Goal: Complete application form: Complete application form

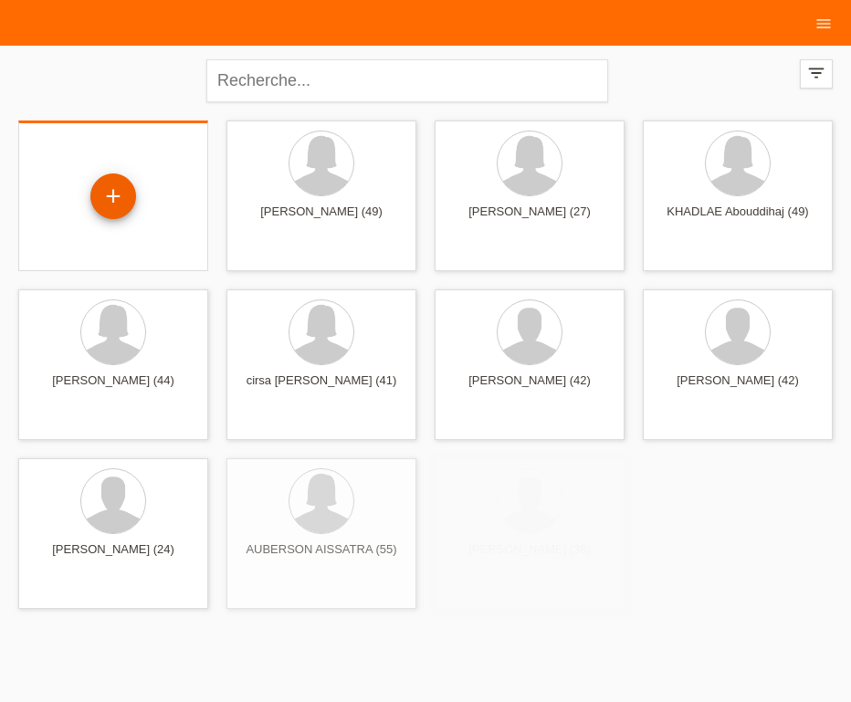
click at [123, 201] on div "+" at bounding box center [113, 196] width 46 height 46
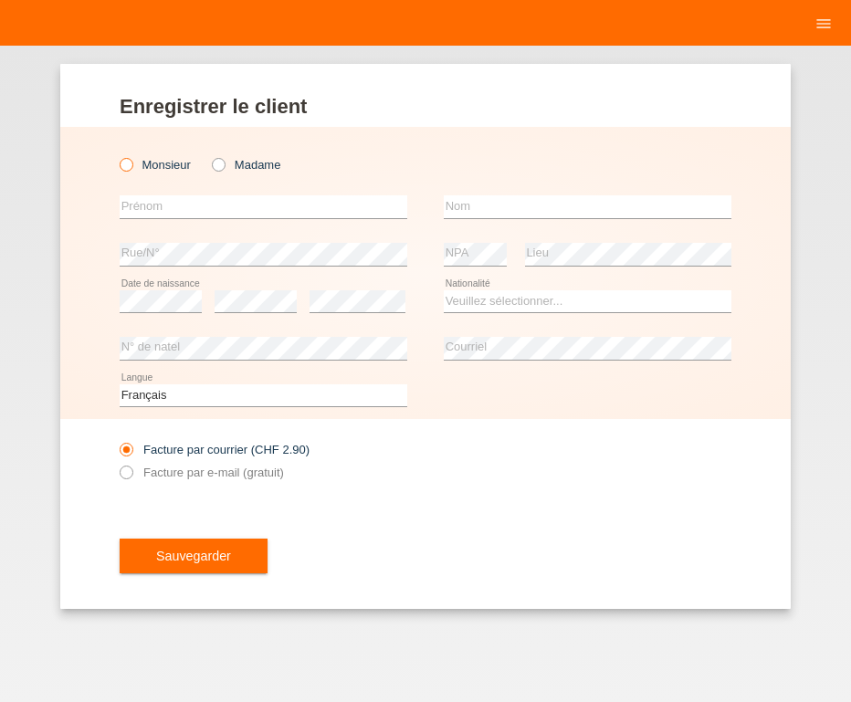
click at [117, 155] on icon at bounding box center [117, 155] width 0 height 0
click at [129, 161] on input "Monsieur" at bounding box center [126, 164] width 12 height 12
radio input "true"
click at [172, 204] on input "text" at bounding box center [263, 206] width 287 height 23
type input "MARIO"
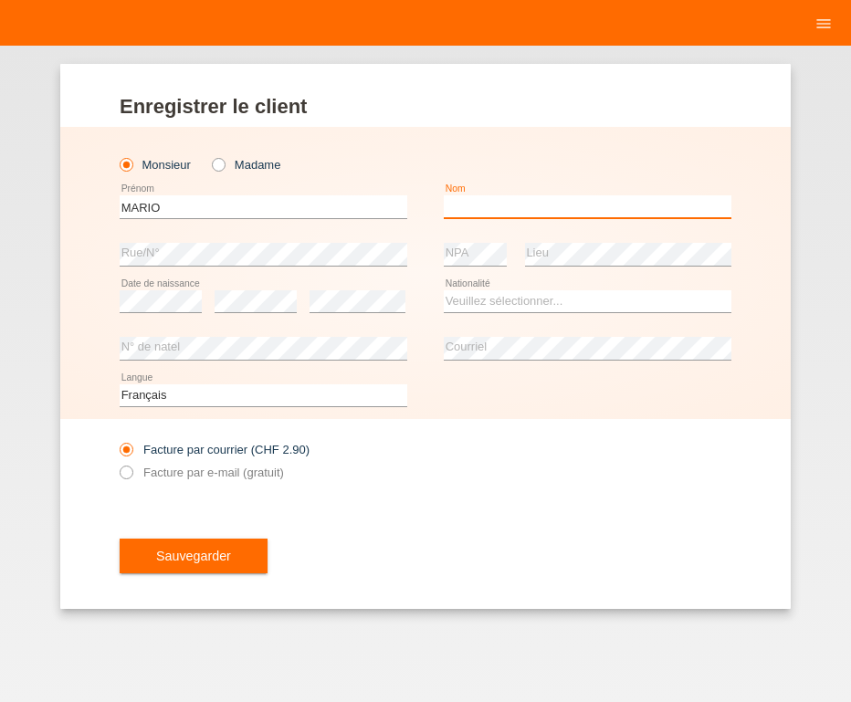
click at [515, 210] on input "text" at bounding box center [587, 206] width 287 height 23
type input "MOLEIRO"
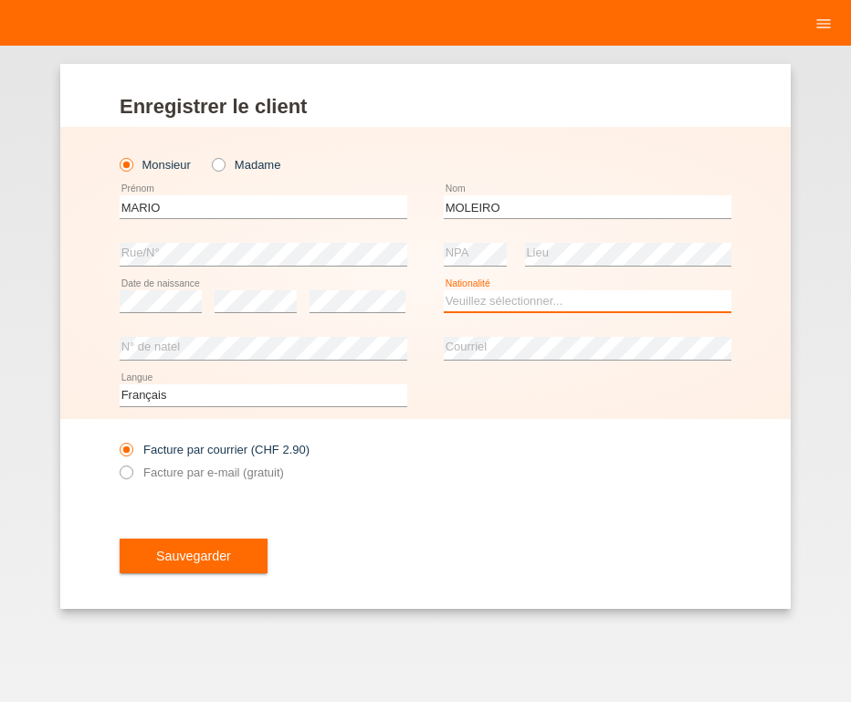
click at [444, 290] on select "Veuillez sélectionner... Suisse Allemagne Autriche Liechtenstein ------------ A…" at bounding box center [587, 301] width 287 height 22
select select "CH"
click at [0, 0] on option "Suisse" at bounding box center [0, 0] width 0 height 0
click at [117, 463] on icon at bounding box center [117, 463] width 0 height 0
click at [123, 474] on input "Facture par e-mail (gratuit)" at bounding box center [126, 476] width 12 height 23
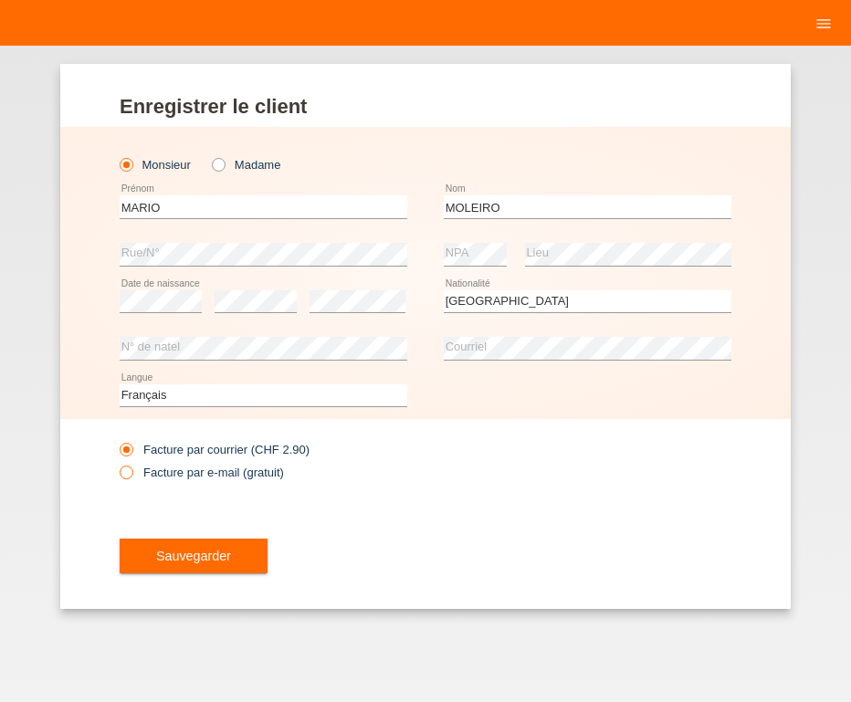
radio input "true"
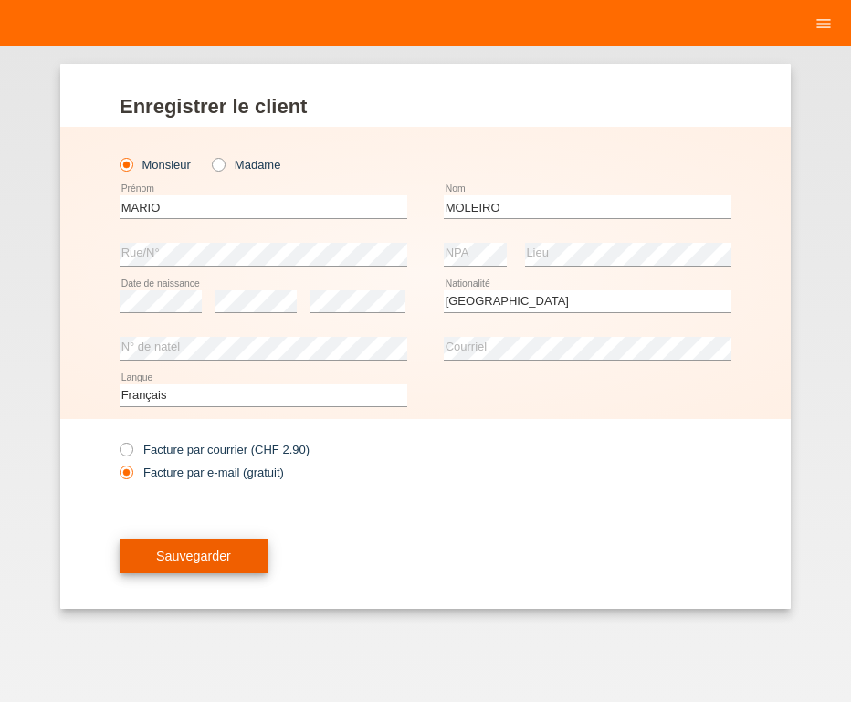
click at [185, 554] on span "Sauvegarder" at bounding box center [193, 555] width 75 height 15
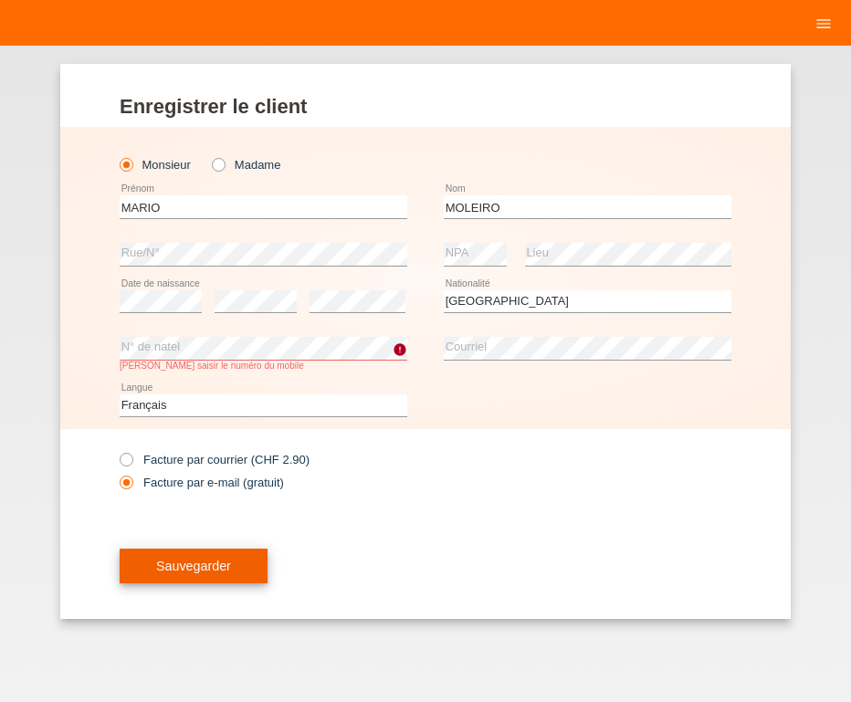
click at [214, 568] on span "Sauvegarder" at bounding box center [193, 565] width 75 height 15
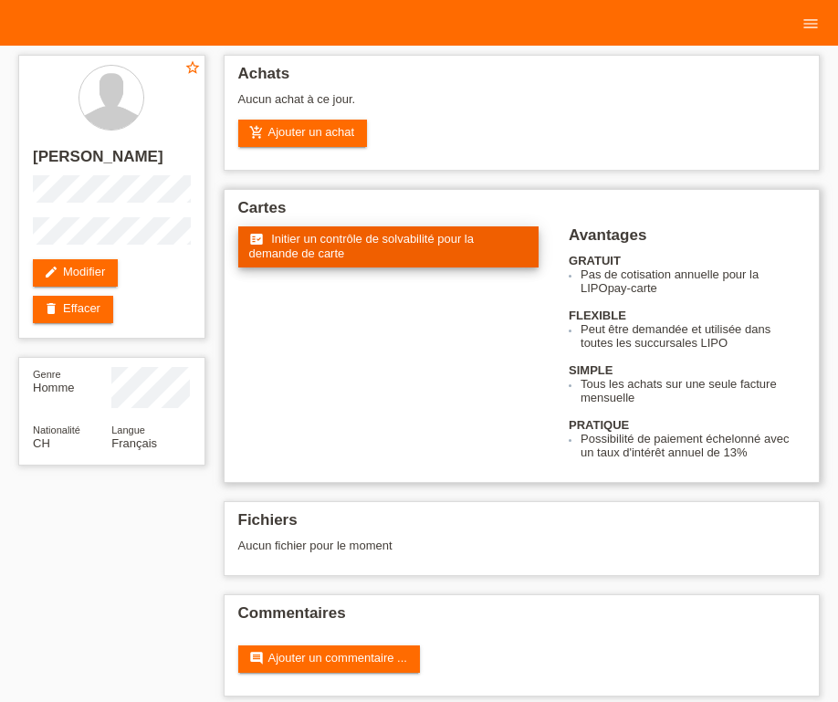
click at [338, 245] on link "fact_check Initier un contrôle de solvabilité pour la demande de carte" at bounding box center [388, 246] width 301 height 41
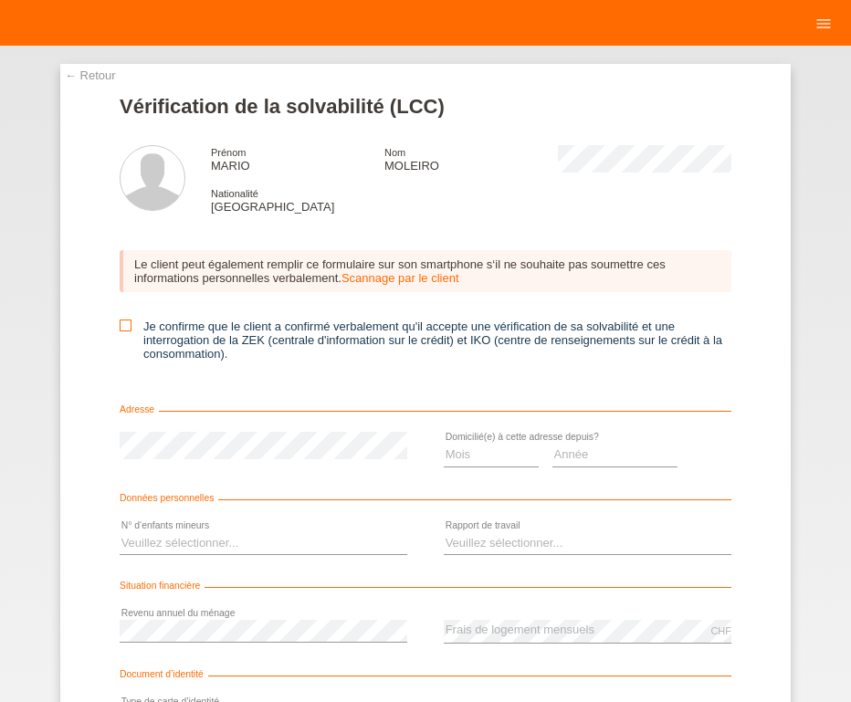
click at [120, 331] on input "Je confirme que le client a confirmé verbalement qu'il accepte une vérification…" at bounding box center [126, 325] width 12 height 12
checkbox input "true"
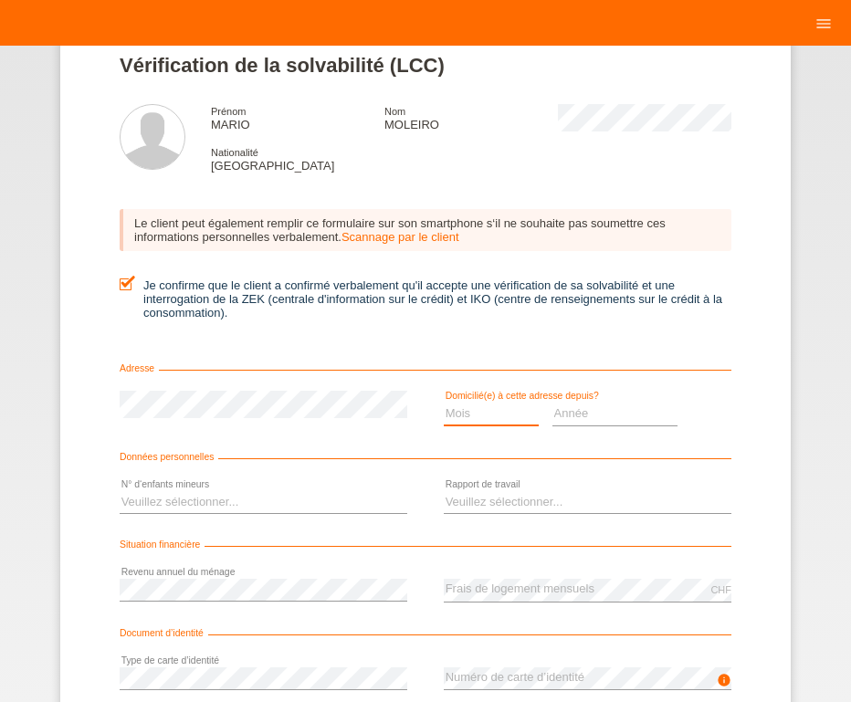
click at [444, 402] on select "Mois 01 02 03 04 05 06 07 08 09 10" at bounding box center [491, 413] width 95 height 22
select select "06"
click at [0, 0] on option "06" at bounding box center [0, 0] width 0 height 0
click at [552, 402] on select "Année 2025 2024 2023 2022 2021 2020 2019 2018 2017 2016 2015 2014 2013 2012 201…" at bounding box center [615, 413] width 126 height 22
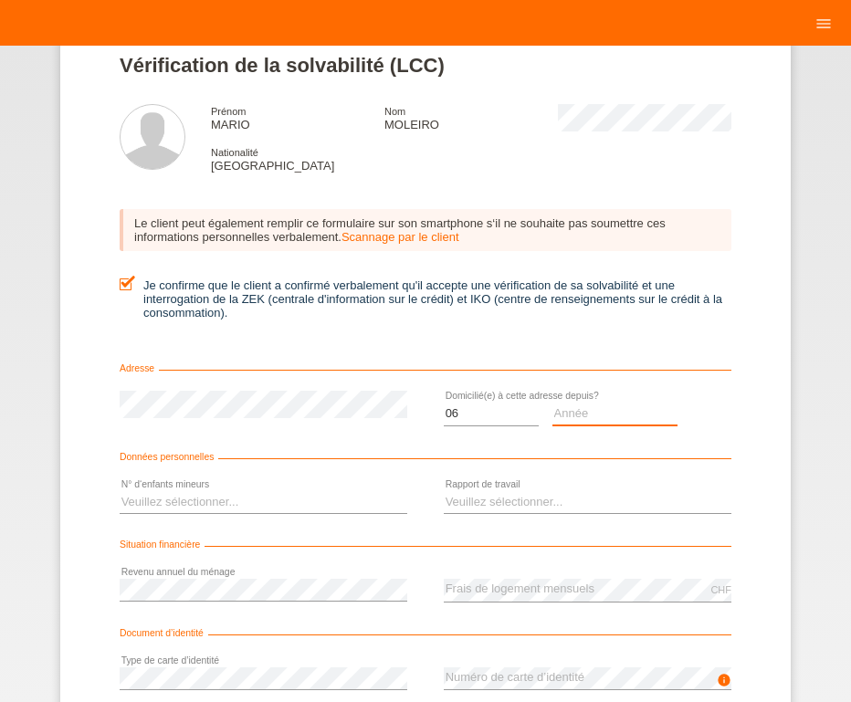
select select "2015"
click at [0, 0] on option "2015" at bounding box center [0, 0] width 0 height 0
click at [120, 491] on select "Veuillez sélectionner... 0 1 2 3 4 5 6 7 8 9" at bounding box center [263, 502] width 287 height 22
select select "2"
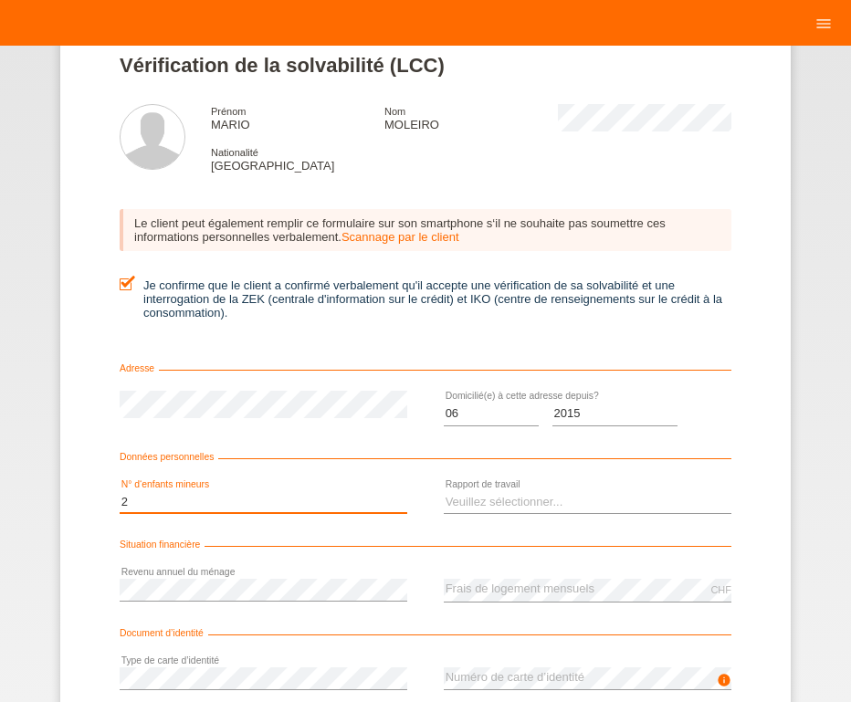
click at [0, 0] on option "2" at bounding box center [0, 0] width 0 height 0
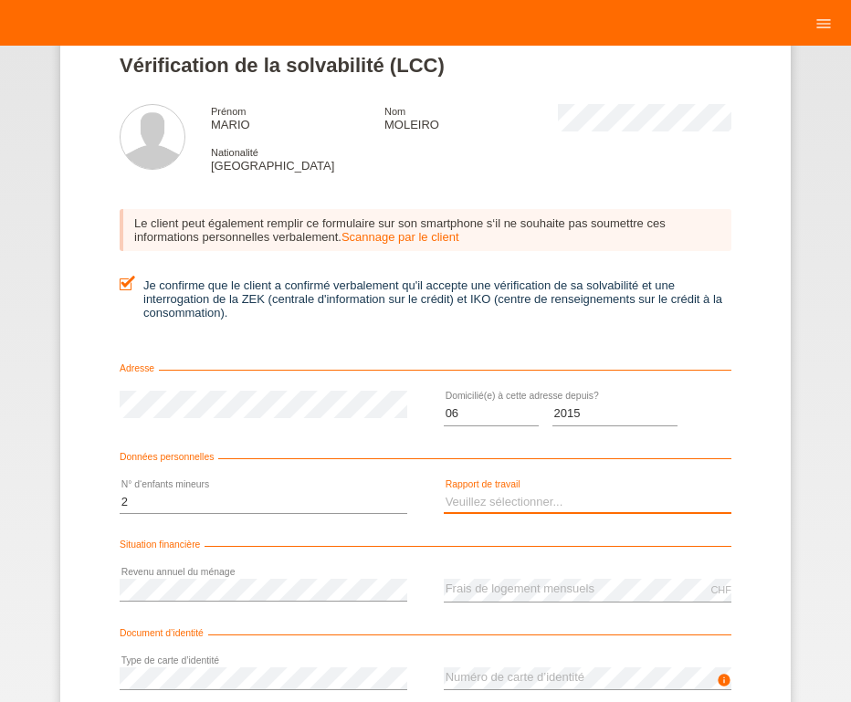
click at [444, 491] on select "Veuillez sélectionner... A durée indéterminée A durée déterminée Apprenti/étudi…" at bounding box center [587, 502] width 287 height 22
select select "UNLIMITED"
click at [0, 0] on option "A durée indéterminée" at bounding box center [0, 0] width 0 height 0
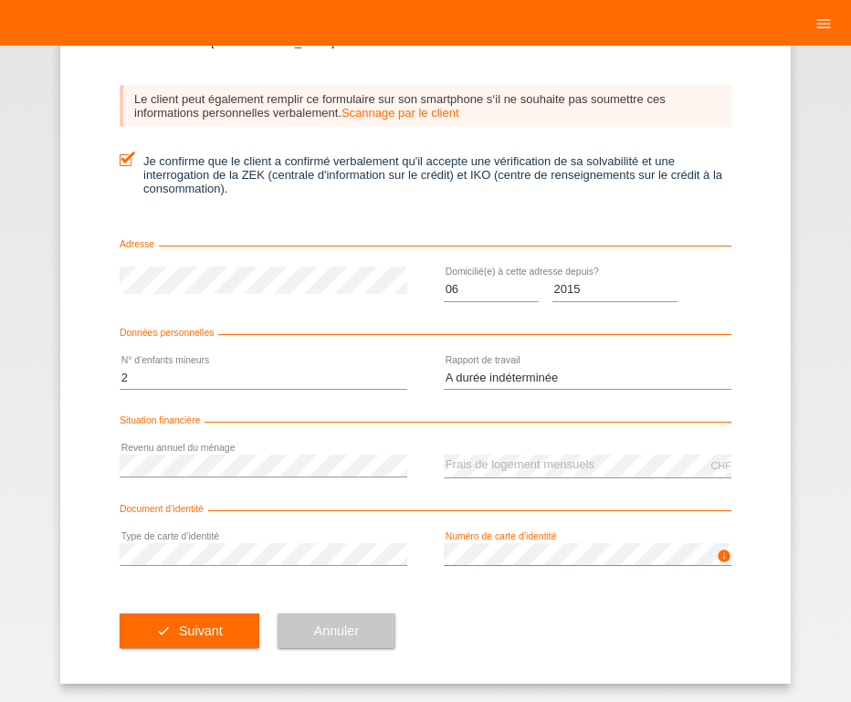
scroll to position [166, 0]
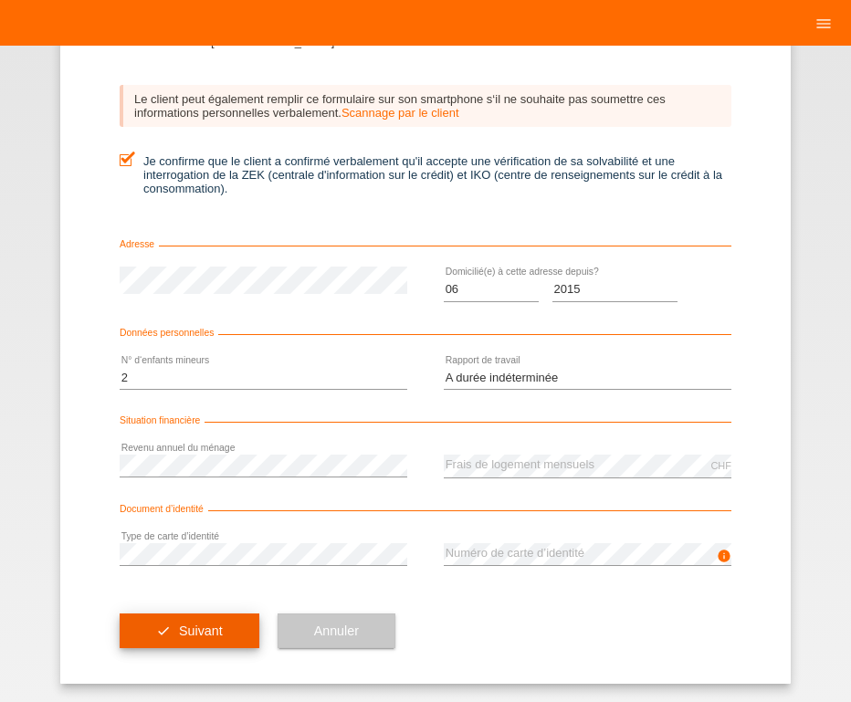
click at [193, 629] on span "Suivant" at bounding box center [201, 630] width 44 height 15
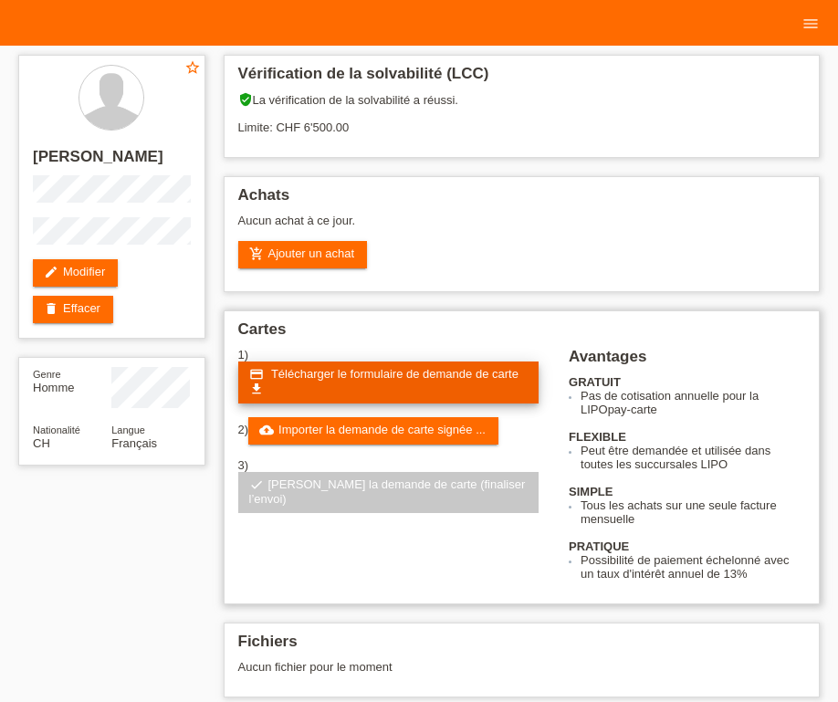
click at [334, 374] on span "Télécharger le formulaire de demande de carte" at bounding box center [394, 374] width 247 height 14
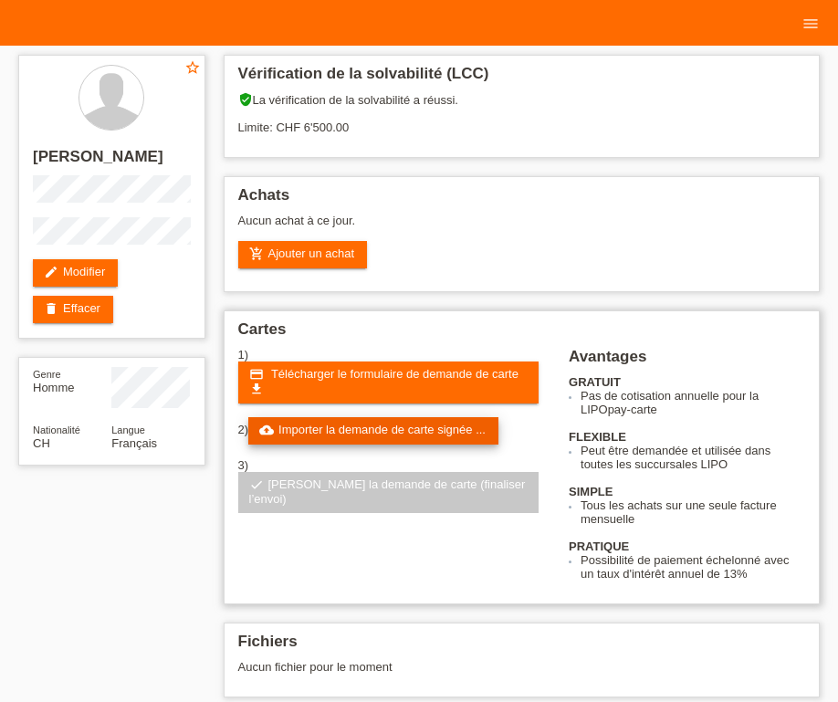
click at [397, 434] on link "cloud_upload Importer la demande de carte signée ..." at bounding box center [373, 430] width 250 height 27
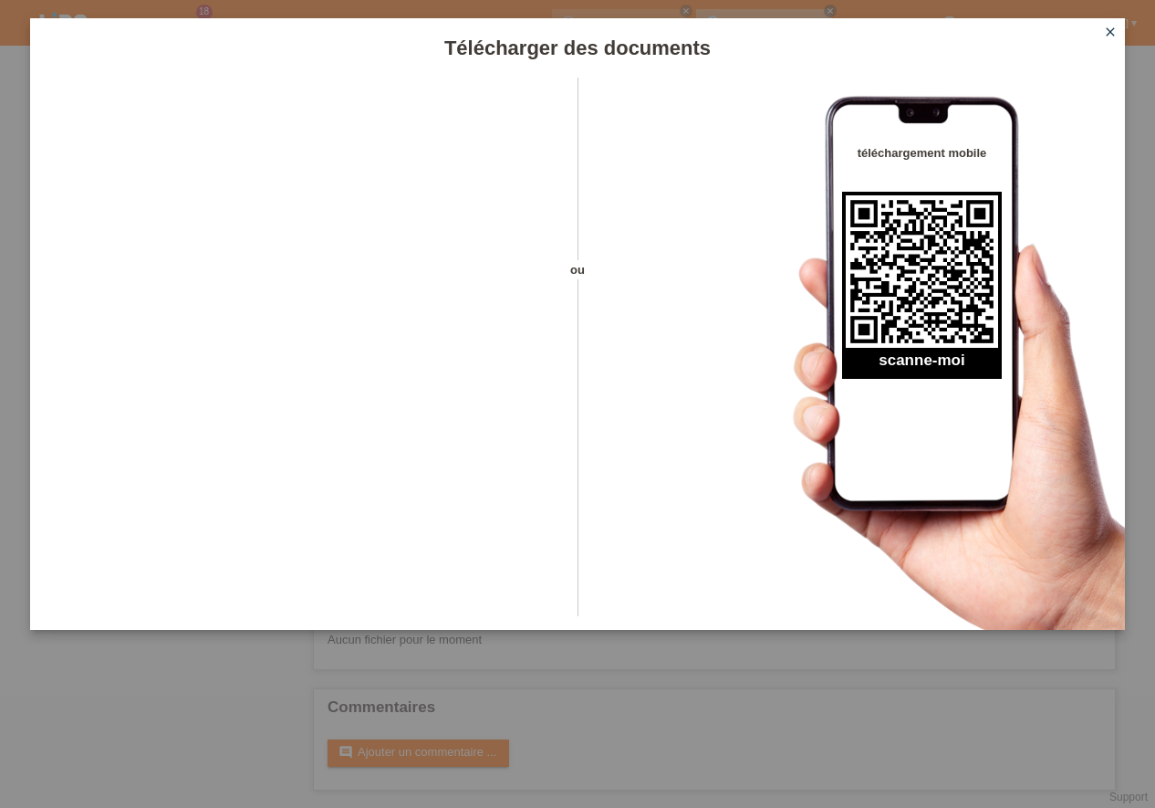
click at [543, 690] on div "Télécharger des documents ou téléchargement mobile scanne-moi close" at bounding box center [577, 404] width 1155 height 808
click at [585, 694] on div "Télécharger des documents ou téléchargement mobile scanne-moi close" at bounding box center [577, 404] width 1155 height 808
click at [837, 31] on icon "close" at bounding box center [1110, 32] width 15 height 15
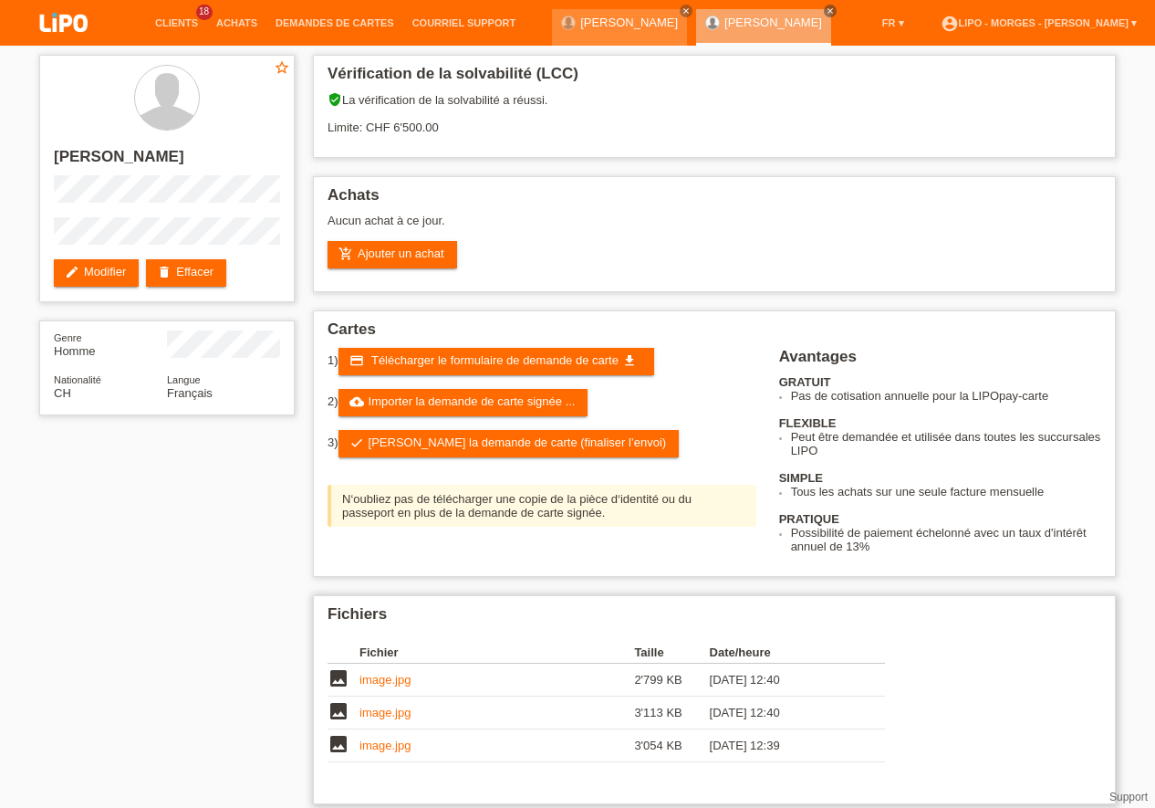
click at [381, 685] on link "image.jpg" at bounding box center [385, 680] width 51 height 14
click at [373, 715] on link "image.jpg" at bounding box center [385, 712] width 51 height 14
click at [388, 743] on link "image.jpg" at bounding box center [385, 745] width 51 height 14
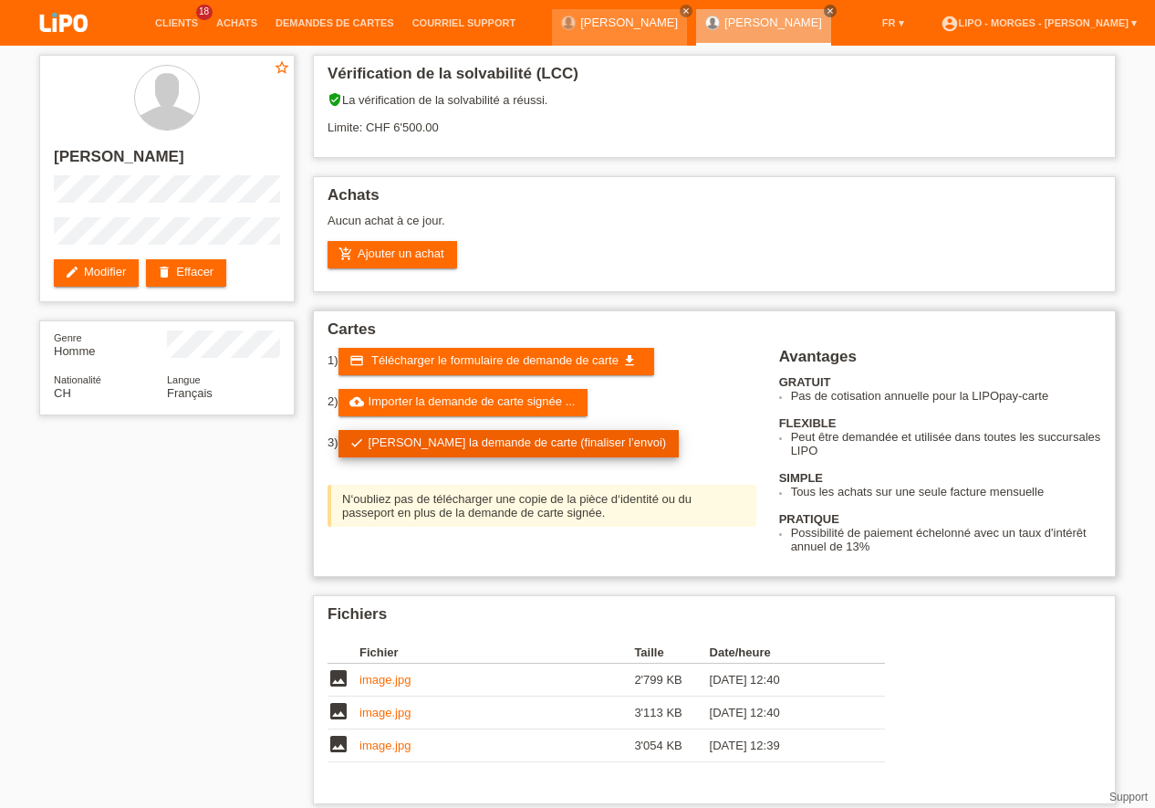
click at [494, 434] on link "check Soumettre la demande de carte (finaliser l’envoi)" at bounding box center [509, 443] width 341 height 27
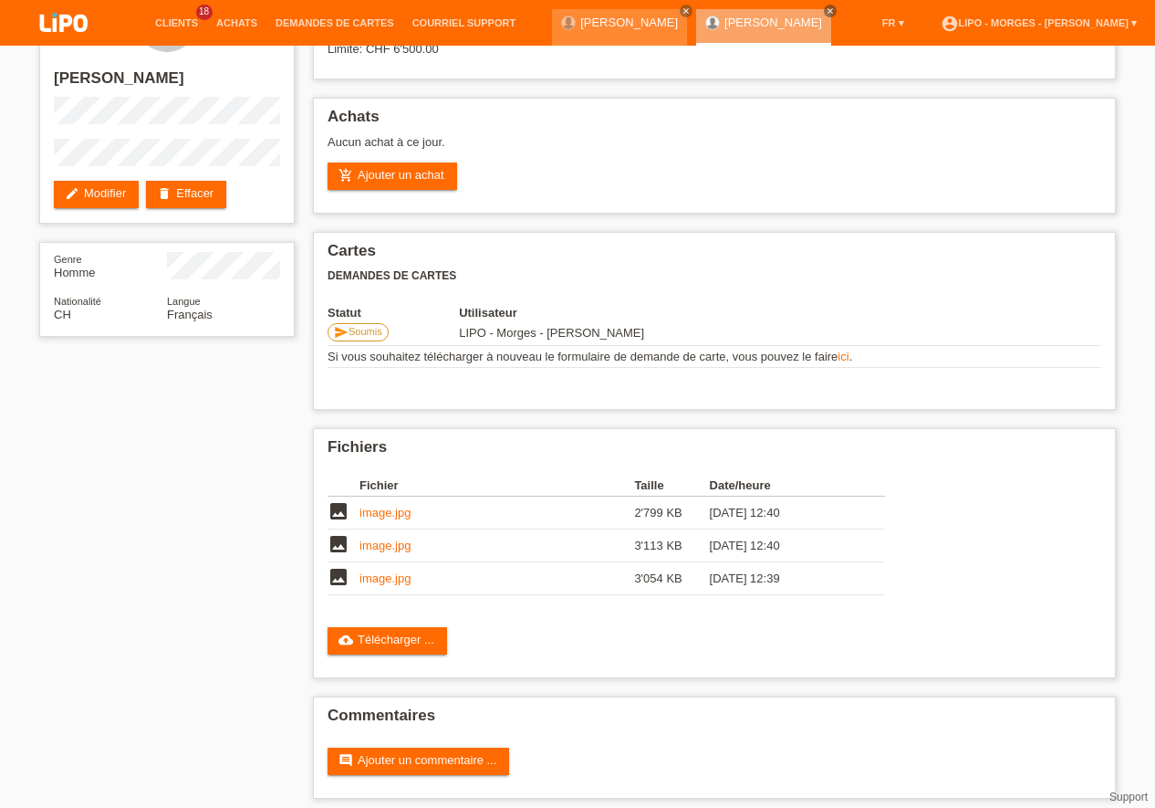
scroll to position [88, 0]
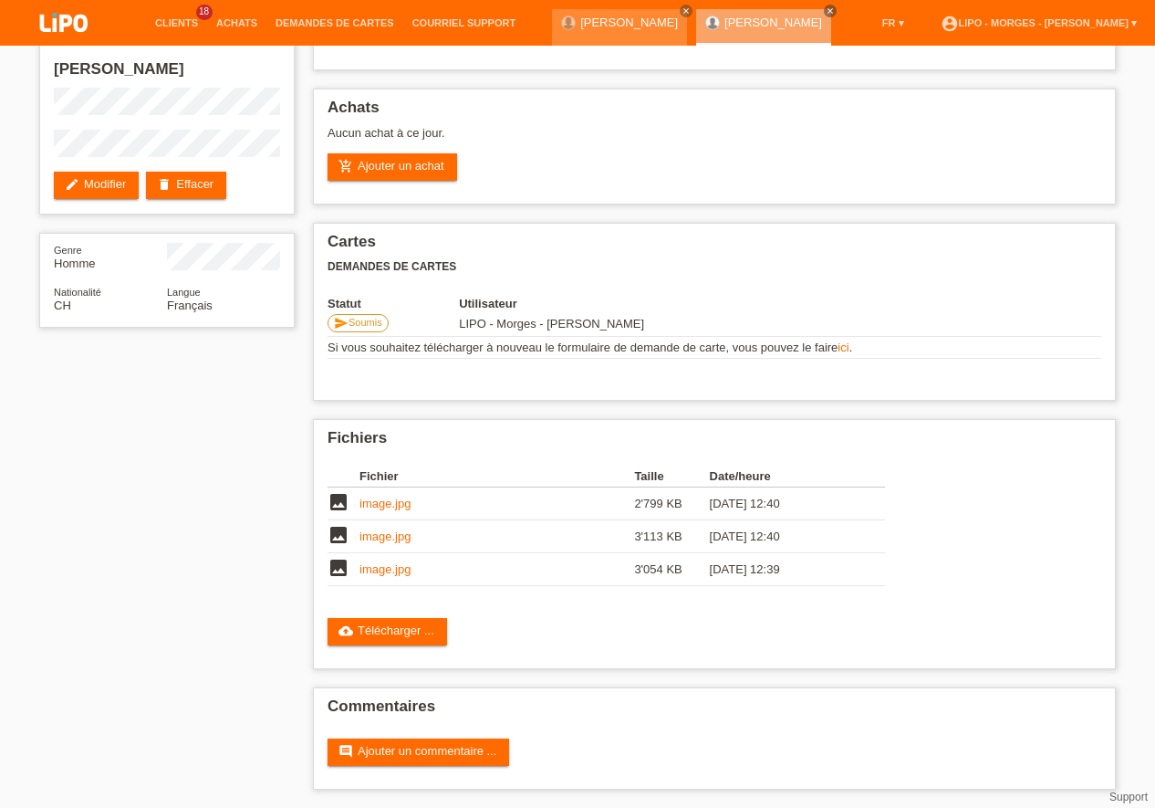
click at [236, 463] on div "star_border [PERSON_NAME] edit Modifier delete Effacer Genre Homme Nationalité …" at bounding box center [577, 383] width 1095 height 850
click at [234, 365] on div "star_border [PERSON_NAME] edit Modifier delete Effacer Genre Homme Nationalité …" at bounding box center [577, 383] width 1095 height 850
